Goal: Transaction & Acquisition: Purchase product/service

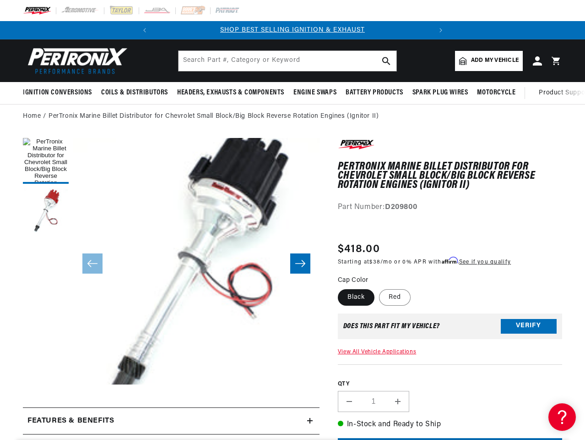
scroll to position [0, 278]
click at [49, 409] on button "Open media 1 in modal" at bounding box center [49, 409] width 0 height 0
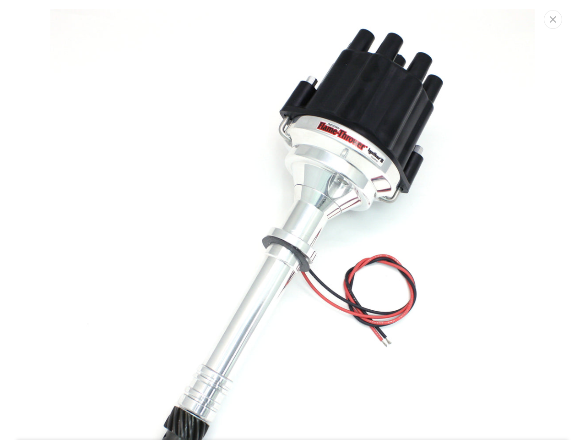
click at [145, 30] on img "Media gallery" at bounding box center [292, 251] width 485 height 485
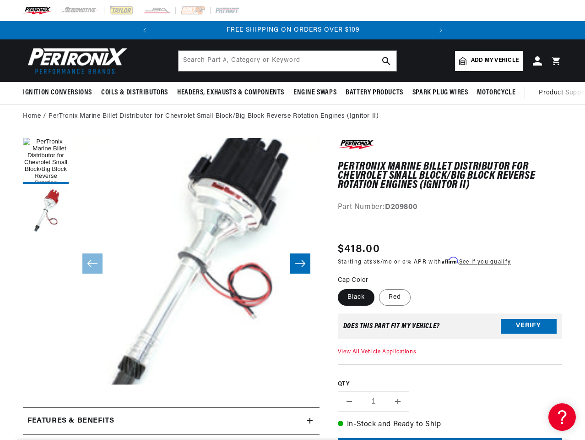
click at [77, 30] on slideshow-component "SHOP BEST SELLING IGNITION & EXHAUST FREE SHIPPING ON ORDERS OVER $109" at bounding box center [292, 30] width 585 height 18
click at [293, 30] on span "FREE SHIPPING ON ORDERS OVER $109" at bounding box center [293, 30] width 133 height 7
